Goal: Transaction & Acquisition: Purchase product/service

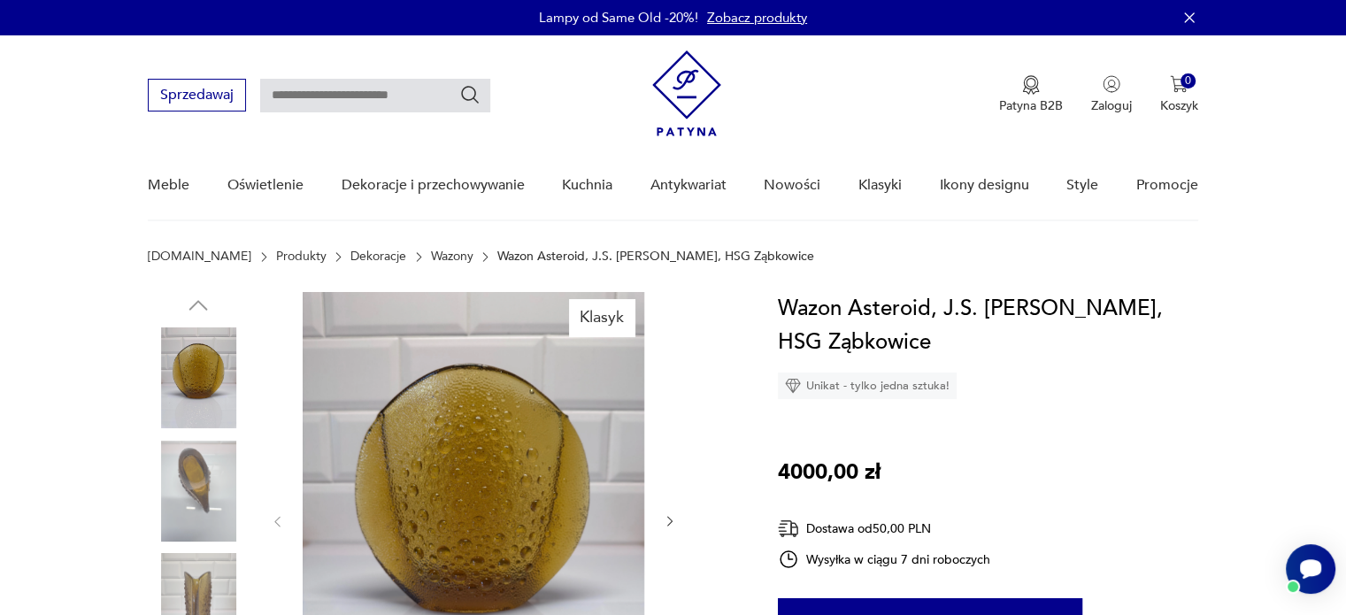
click at [201, 471] on img at bounding box center [198, 491] width 101 height 101
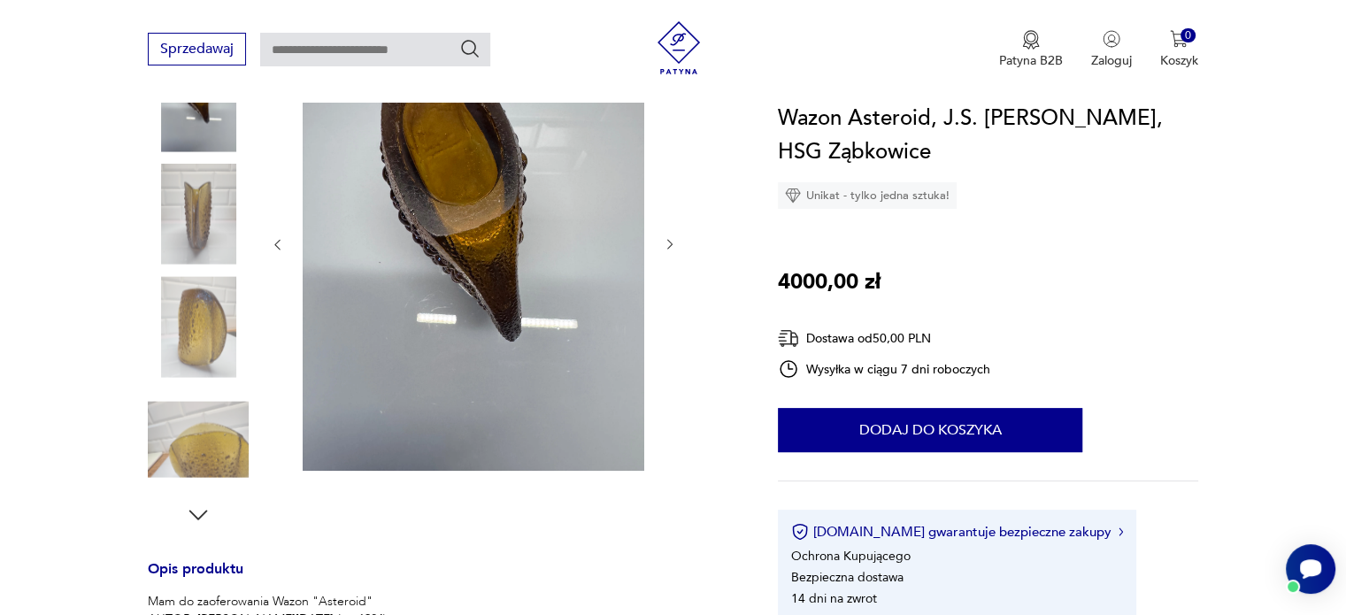
scroll to position [354, 0]
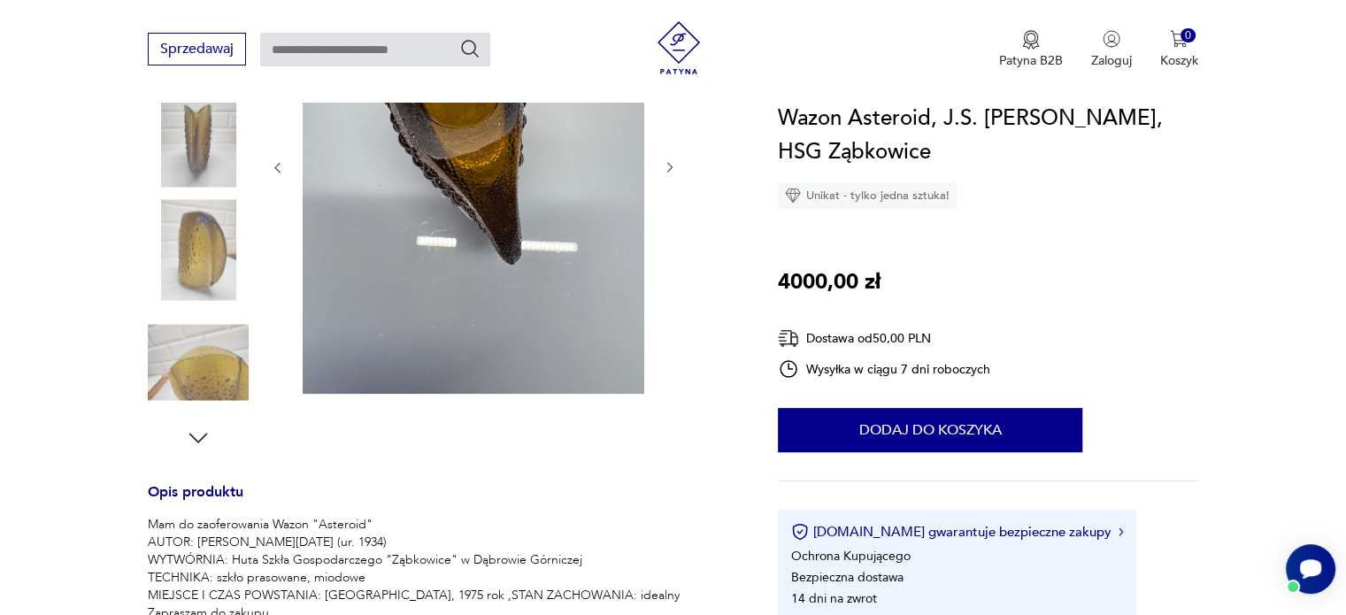
click at [189, 402] on img at bounding box center [198, 362] width 101 height 101
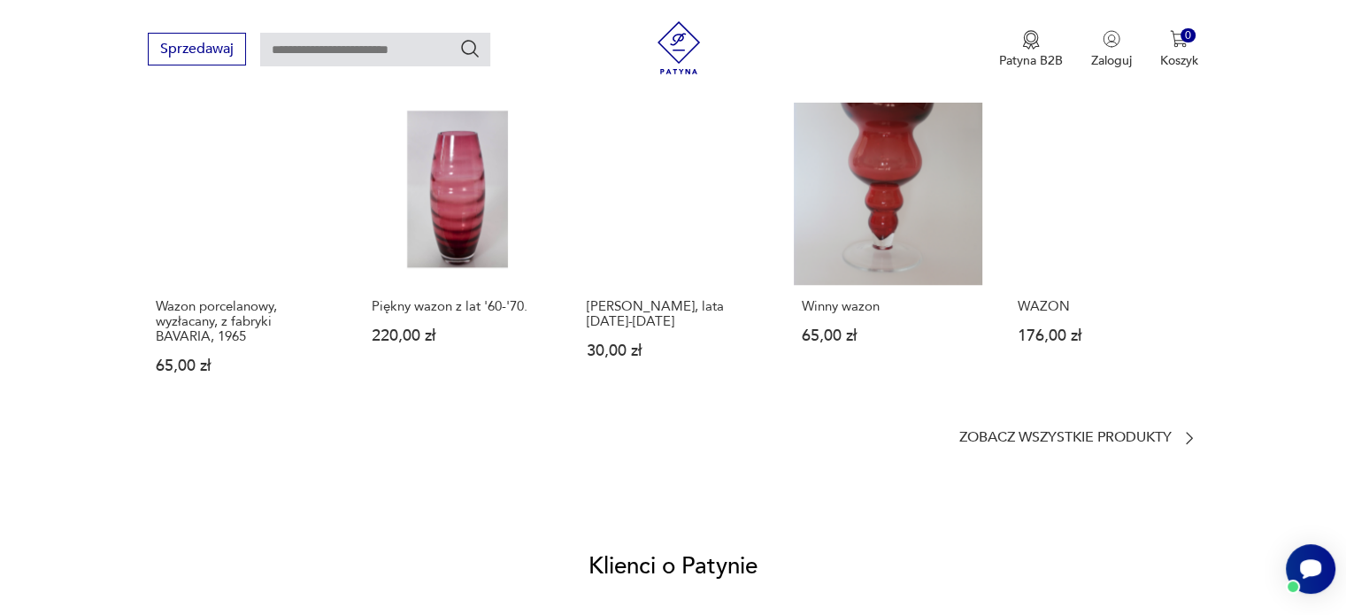
scroll to position [1504, 0]
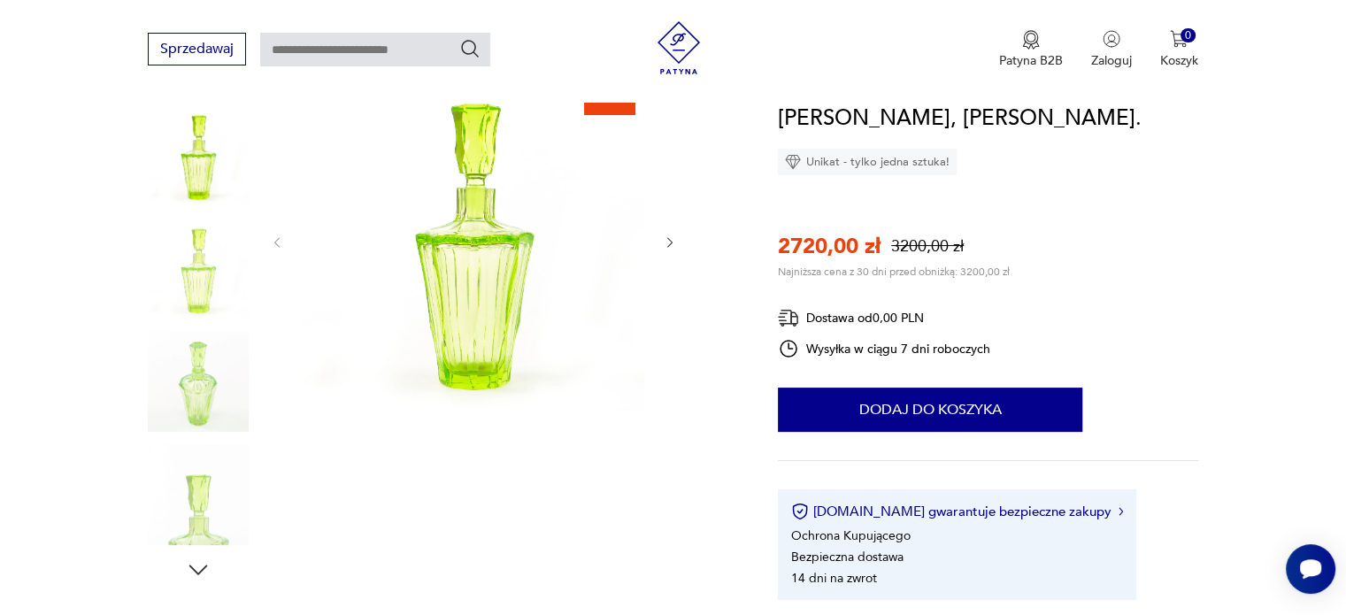
scroll to position [265, 0]
